Goal: Complete application form

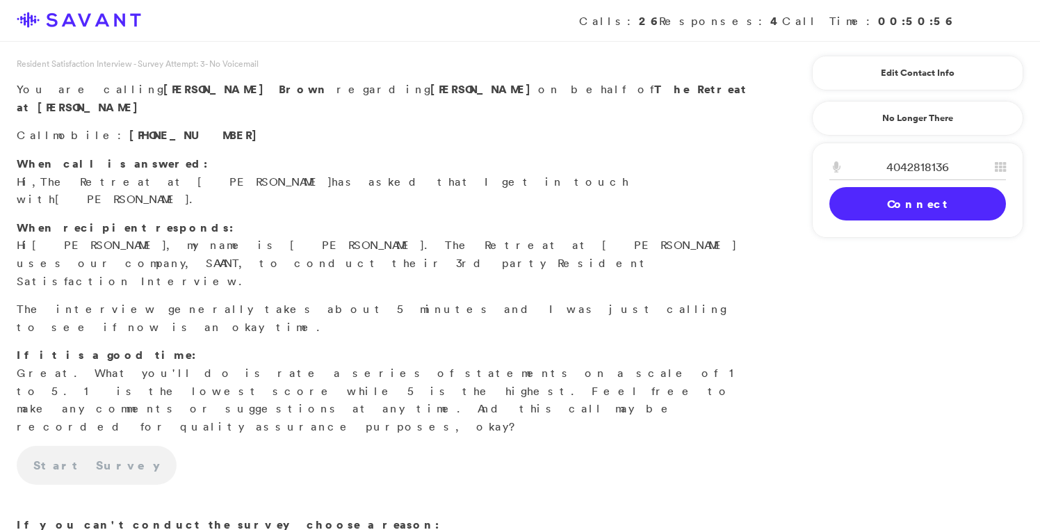
click at [914, 218] on link "Connect" at bounding box center [917, 203] width 177 height 33
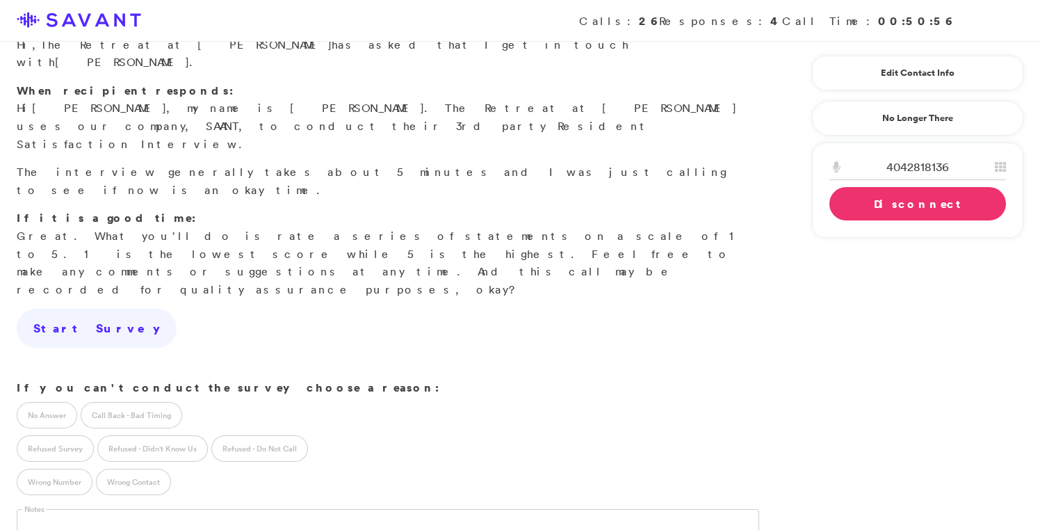
scroll to position [163, 0]
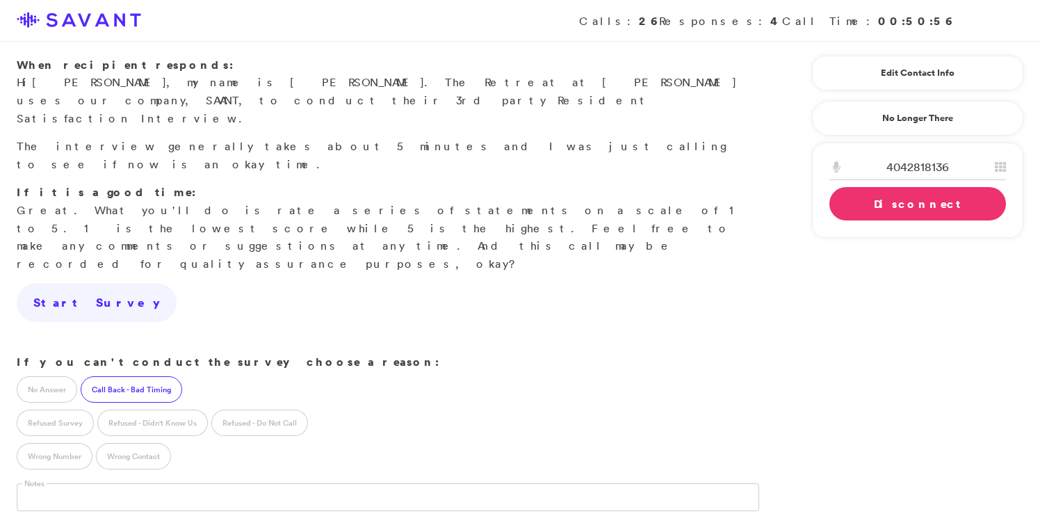
click at [129, 376] on label "Call Back - Bad Timing" at bounding box center [131, 389] width 101 height 26
click at [147, 483] on input "text" at bounding box center [129, 496] width 225 height 26
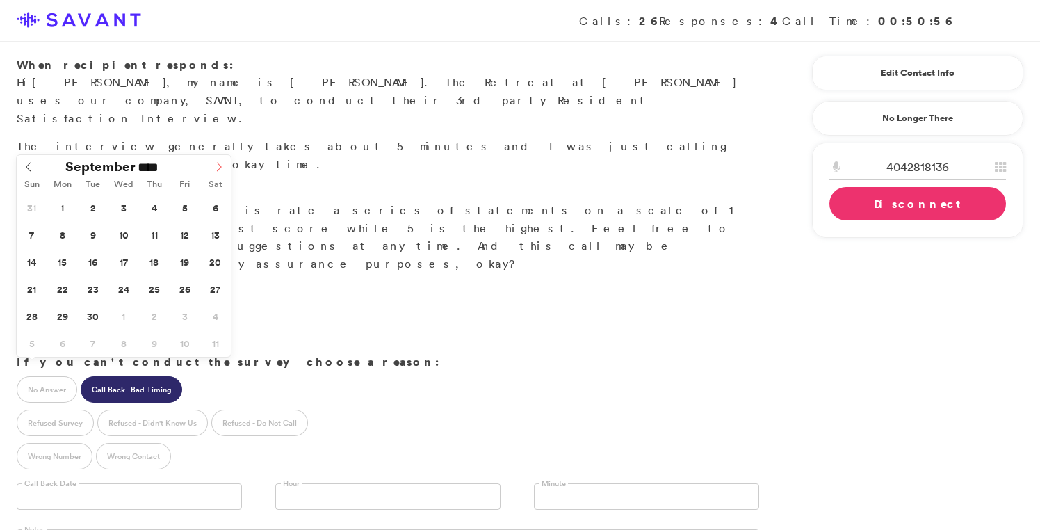
click at [220, 171] on icon at bounding box center [219, 167] width 10 height 10
type input "**********"
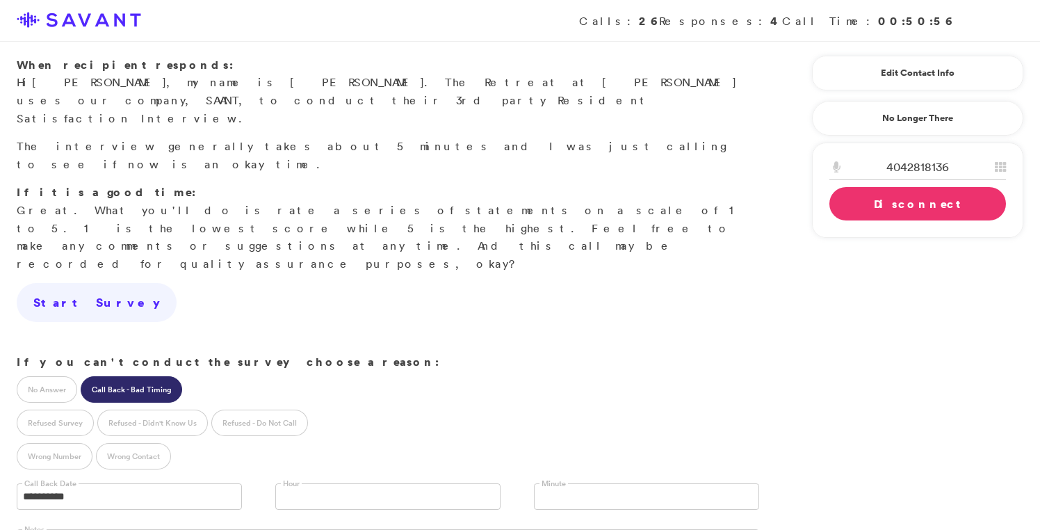
click at [869, 209] on div "Loading Connecting Connect Disconnect" at bounding box center [917, 187] width 177 height 66
click at [337, 483] on link at bounding box center [387, 496] width 225 height 26
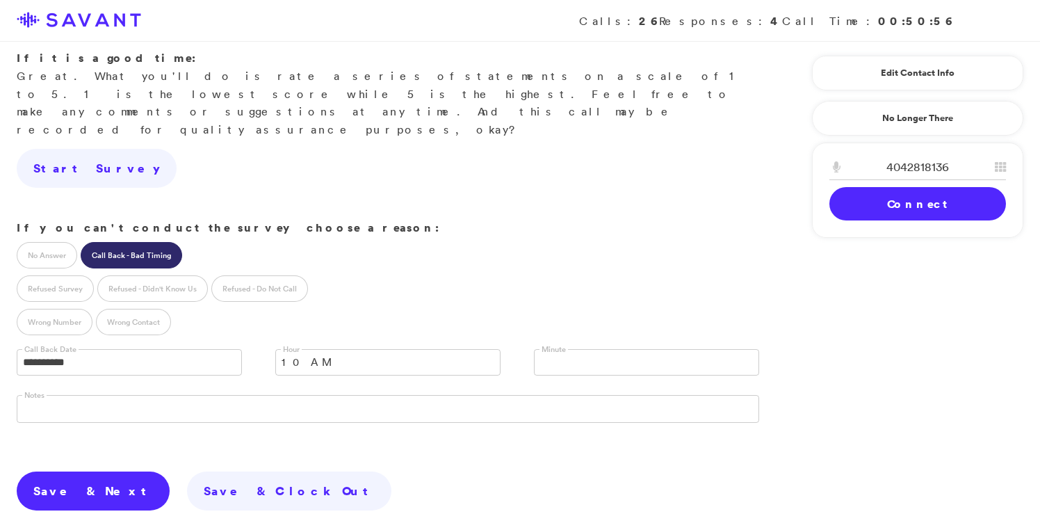
scroll to position [297, 0]
click at [70, 470] on link "Save & Next" at bounding box center [93, 489] width 153 height 39
